Goal: Check status: Check status

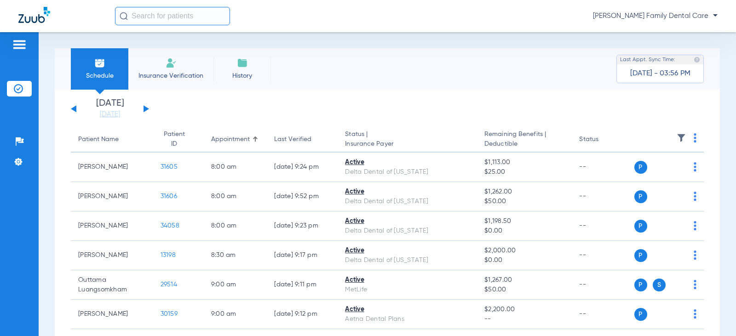
click at [147, 112] on div "[DATE] [DATE] [DATE] [DATE] [DATE] [DATE] [DATE] [DATE] [DATE] [DATE] [DATE] [D…" at bounding box center [110, 109] width 78 height 20
click at [146, 107] on button at bounding box center [146, 108] width 6 height 7
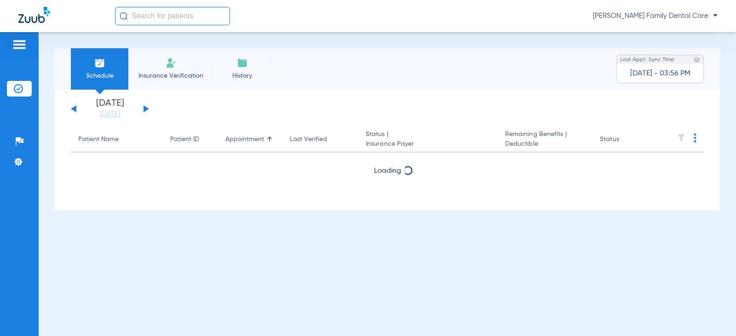
click at [146, 107] on button at bounding box center [146, 108] width 6 height 7
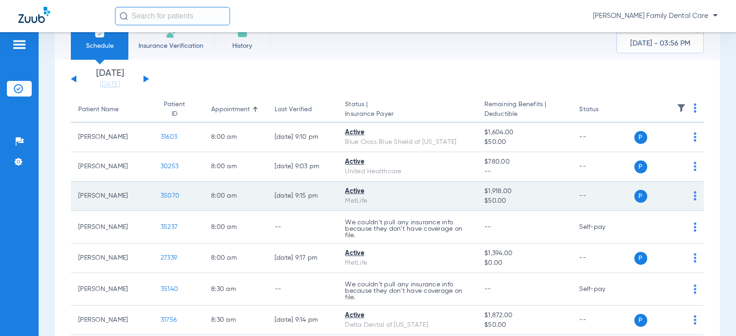
scroll to position [46, 0]
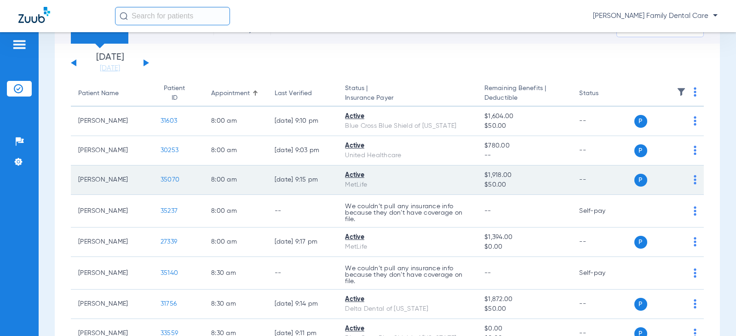
click at [169, 180] on span "35070" at bounding box center [169, 180] width 19 height 6
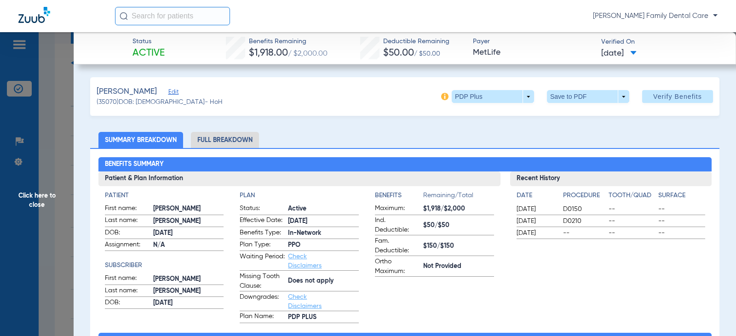
click at [219, 137] on li "Full Breakdown" at bounding box center [225, 140] width 68 height 16
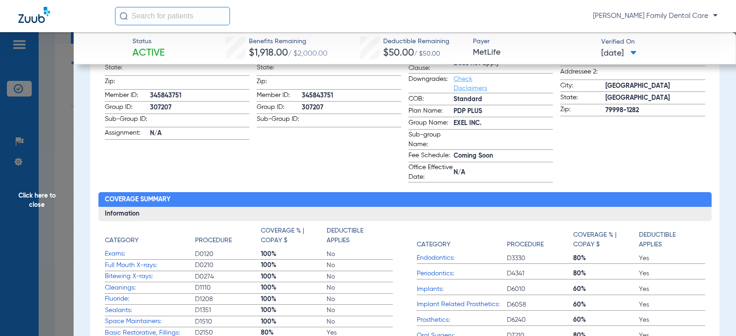
scroll to position [138, 0]
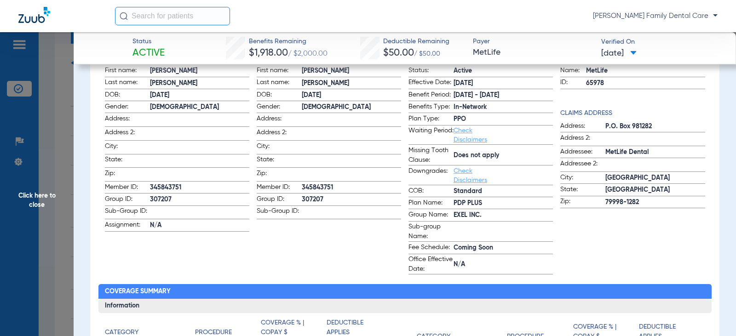
click at [40, 194] on span "Click here to close" at bounding box center [37, 200] width 74 height 336
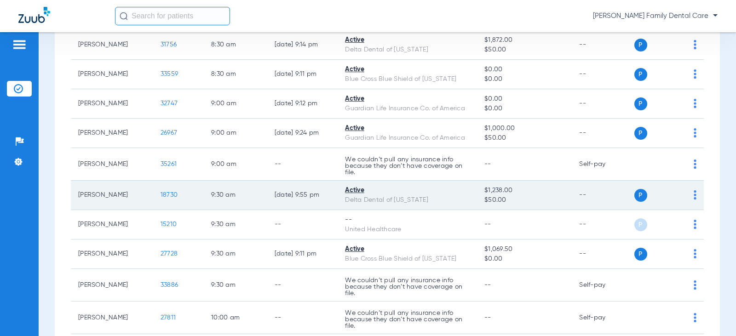
scroll to position [322, 0]
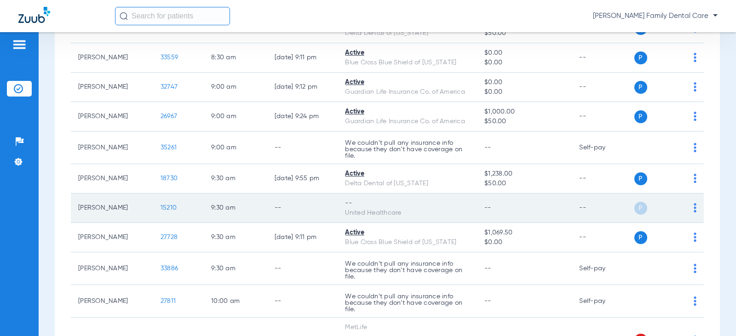
click at [104, 207] on td "[PERSON_NAME]" at bounding box center [112, 208] width 82 height 29
click at [161, 204] on td "15210" at bounding box center [178, 208] width 51 height 29
click at [163, 204] on td "15210" at bounding box center [178, 208] width 51 height 29
click at [160, 209] on span "15210" at bounding box center [168, 208] width 16 height 6
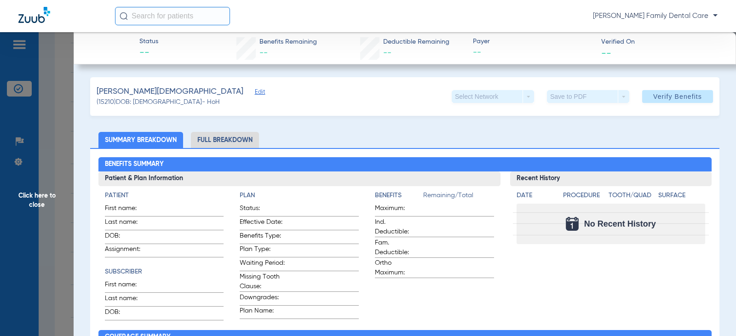
click at [217, 142] on li "Full Breakdown" at bounding box center [225, 140] width 68 height 16
